Goal: Transaction & Acquisition: Book appointment/travel/reservation

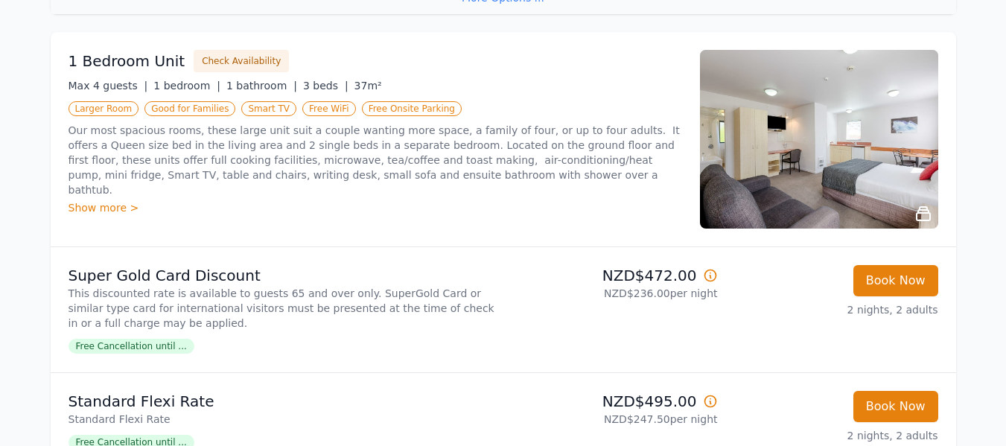
scroll to position [1530, 0]
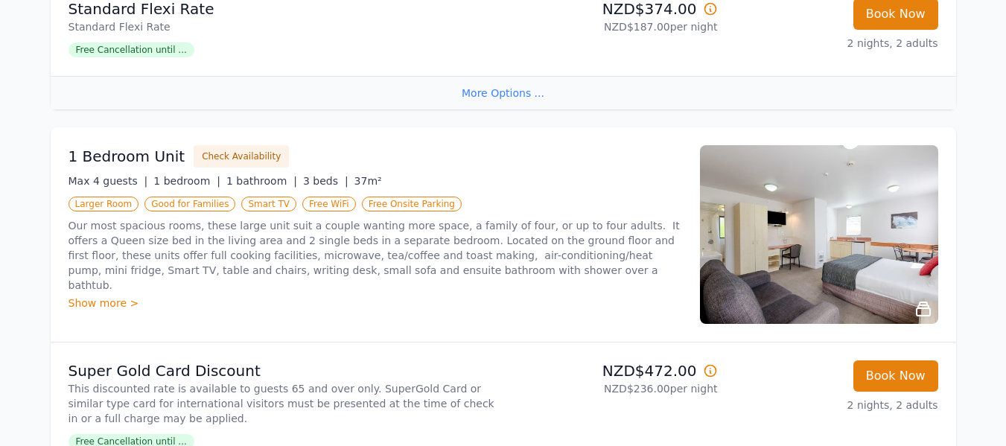
click at [815, 229] on img at bounding box center [819, 234] width 238 height 179
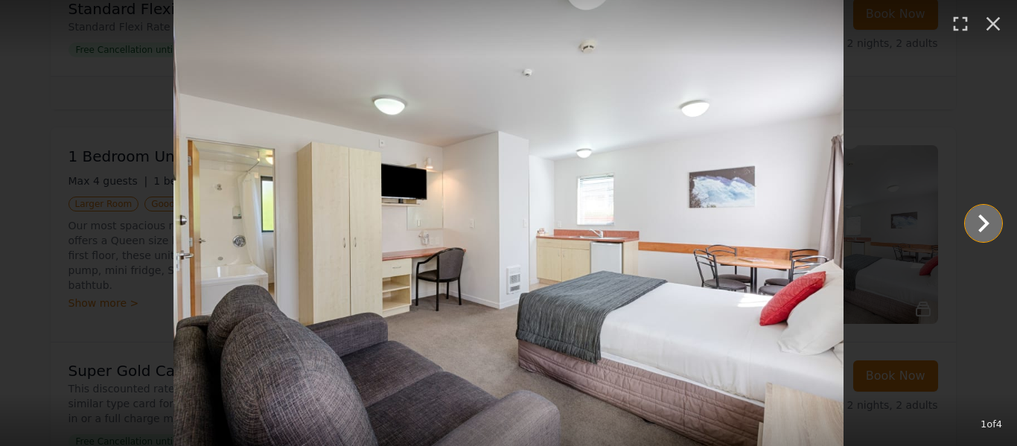
click at [981, 224] on icon "Show slide 2 of 4" at bounding box center [984, 224] width 36 height 36
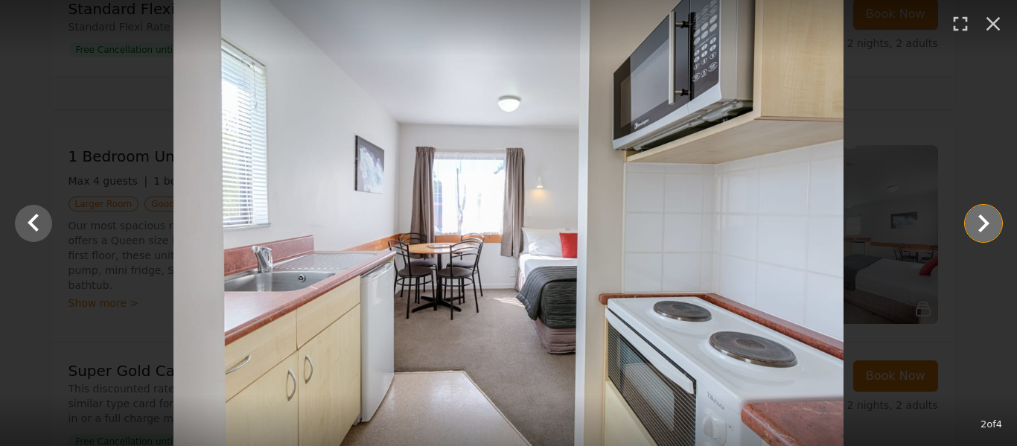
click at [981, 224] on icon "Show slide 3 of 4" at bounding box center [984, 224] width 36 height 36
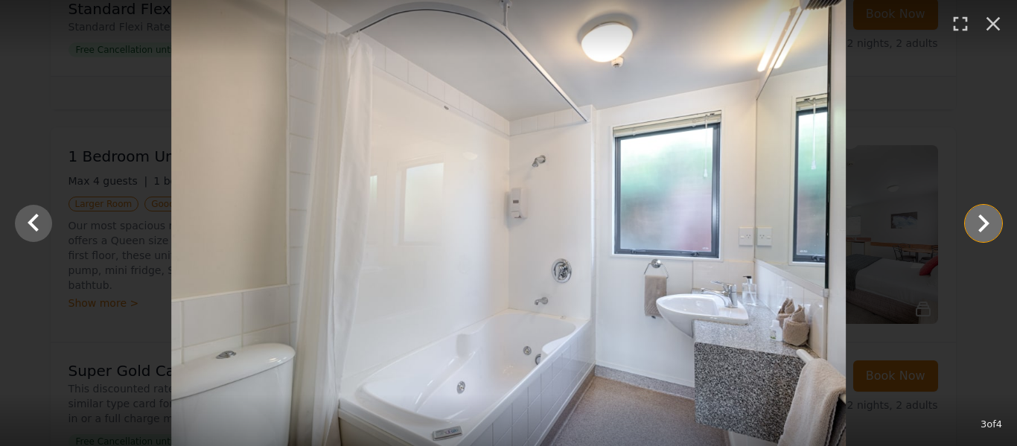
click at [981, 224] on icon "Show slide 4 of 4" at bounding box center [984, 224] width 36 height 36
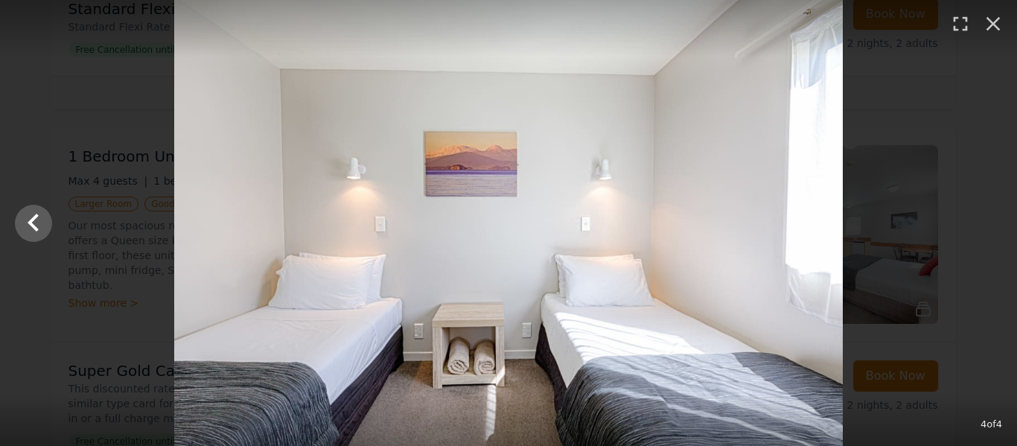
click at [981, 224] on div at bounding box center [508, 223] width 1017 height 446
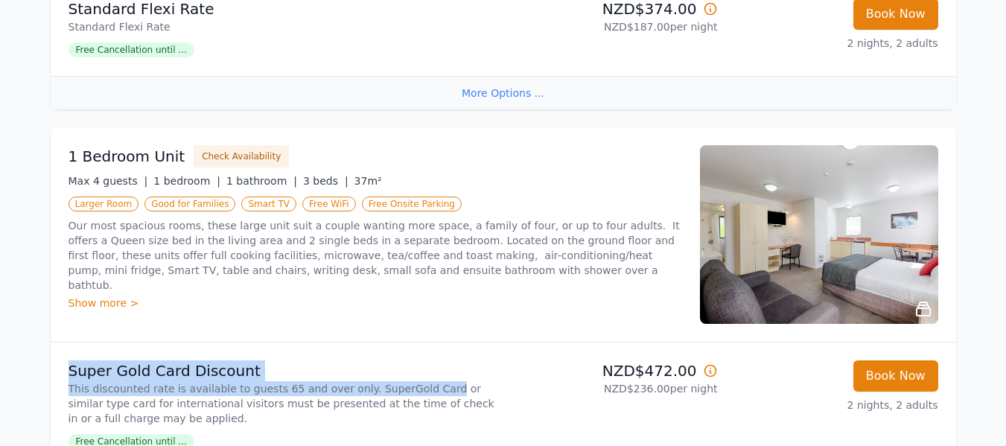
drag, startPoint x: 981, startPoint y: 224, endPoint x: 413, endPoint y: 389, distance: 591.7
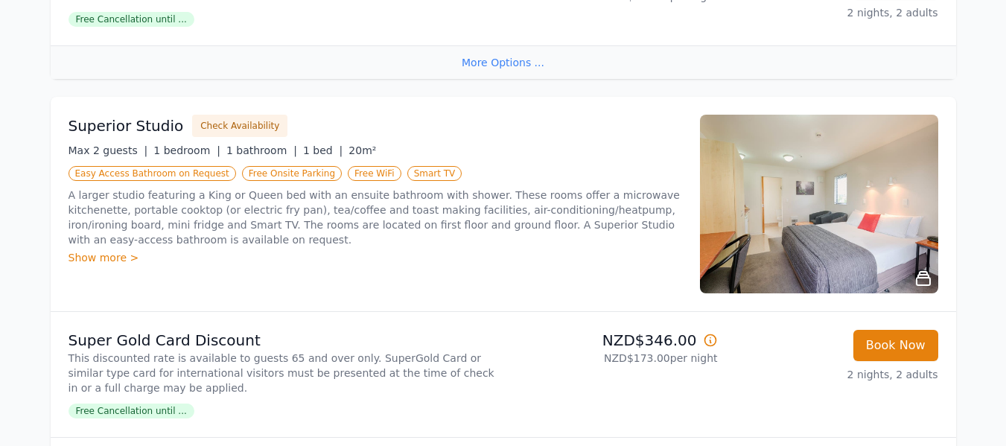
scroll to position [580, 0]
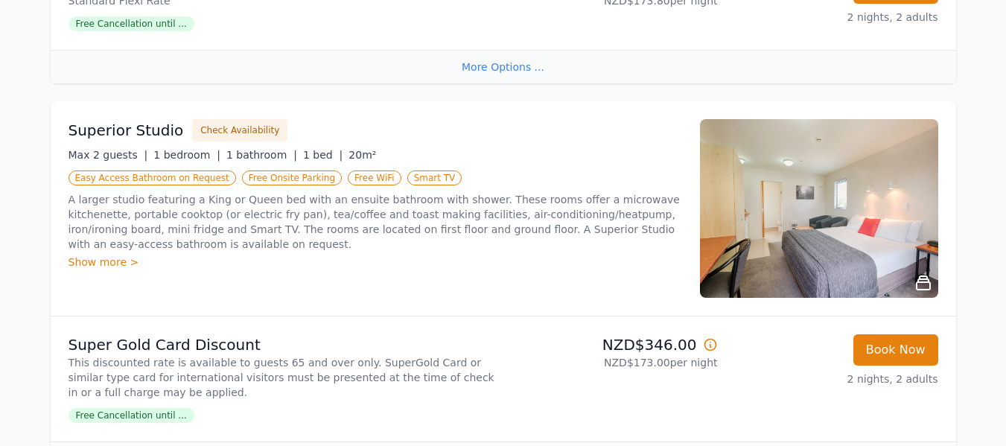
click at [782, 208] on img at bounding box center [819, 208] width 238 height 179
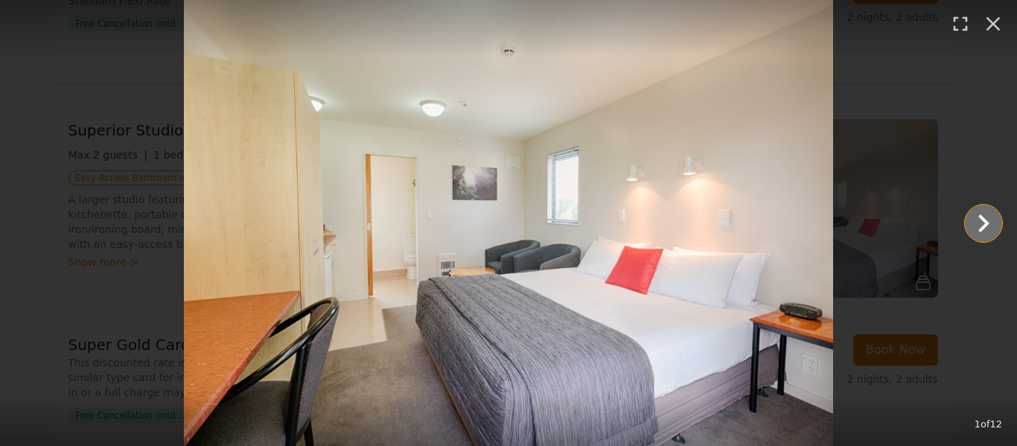
click at [982, 224] on icon "Show slide 2 of 12" at bounding box center [984, 224] width 36 height 36
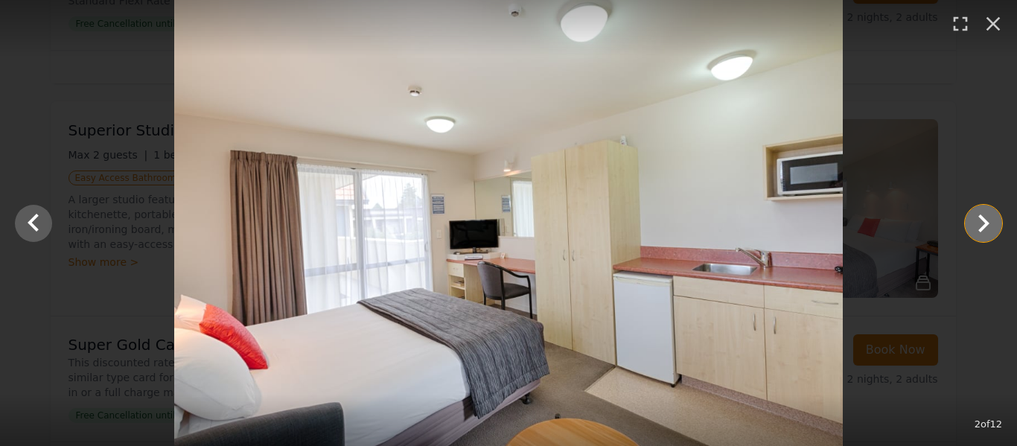
click at [982, 224] on icon "Show slide 3 of 12" at bounding box center [984, 224] width 36 height 36
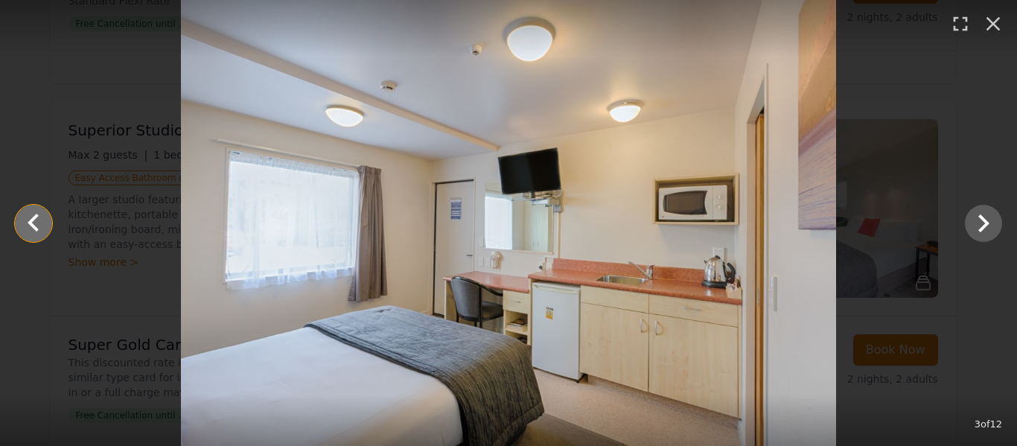
click at [29, 218] on icon "Show slide 2 of 12" at bounding box center [34, 224] width 36 height 36
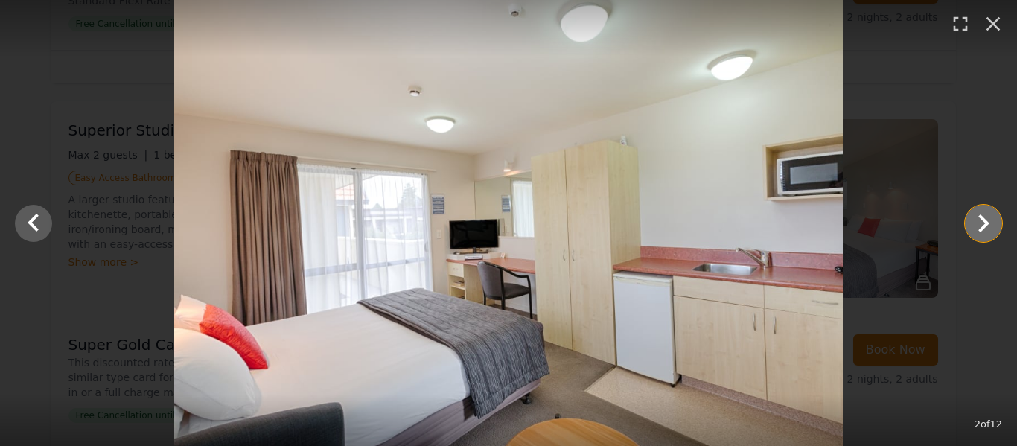
click at [980, 222] on icon "Show slide 3 of 12" at bounding box center [984, 224] width 36 height 36
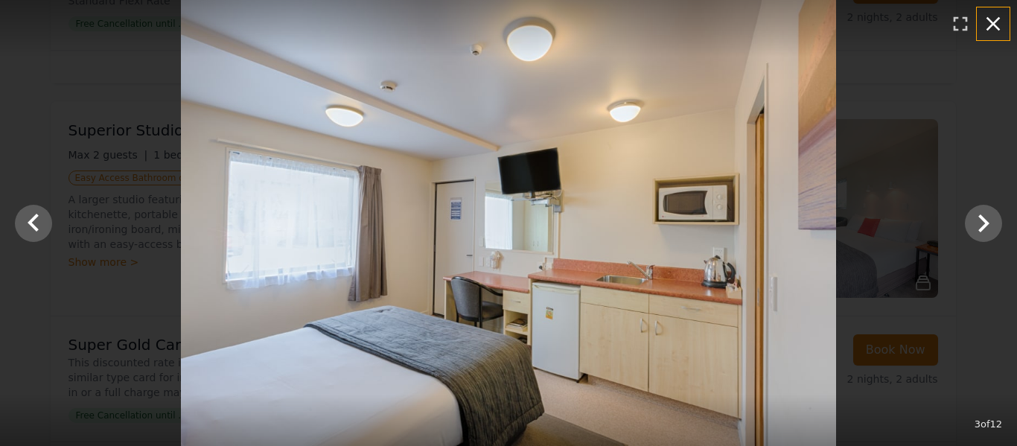
click at [993, 22] on icon "button" at bounding box center [994, 24] width 24 height 24
